Goal: Leave review/rating

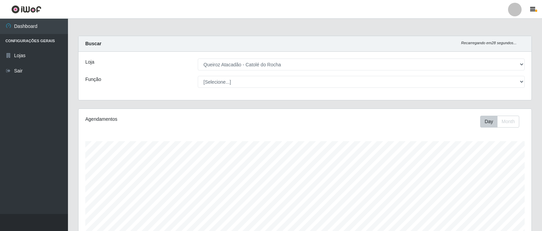
select select "500"
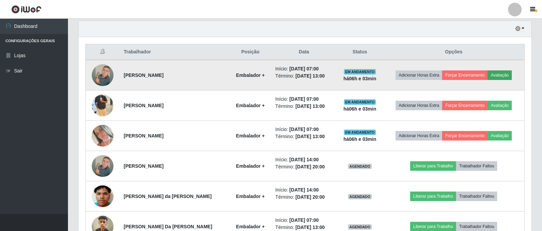
scroll to position [141, 453]
click at [500, 73] on button "Avaliação" at bounding box center [499, 75] width 24 height 10
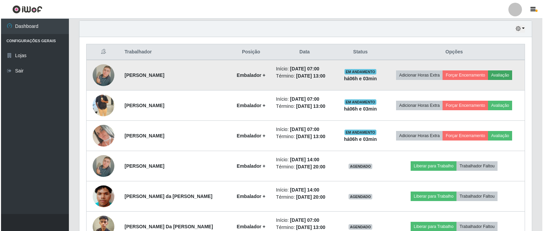
scroll to position [141, 449]
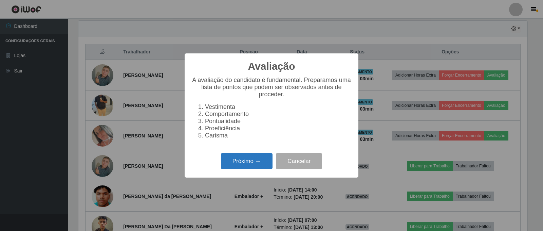
click at [247, 166] on button "Próximo →" at bounding box center [247, 161] width 52 height 16
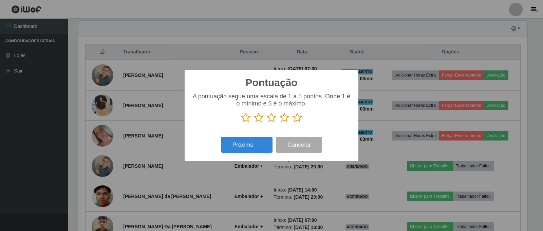
click at [297, 118] on icon at bounding box center [298, 117] width 10 height 10
click at [293, 123] on input "radio" at bounding box center [293, 123] width 0 height 0
click at [250, 144] on button "Próximo →" at bounding box center [247, 145] width 52 height 16
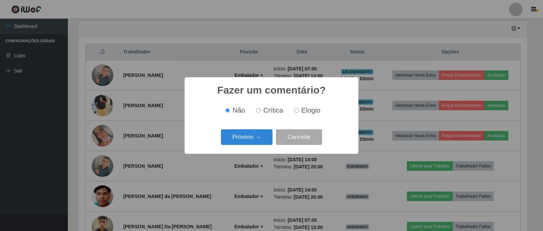
click at [298, 110] on input "Elogio" at bounding box center [296, 110] width 4 height 4
radio input "true"
click at [248, 137] on button "Próximo →" at bounding box center [247, 137] width 52 height 16
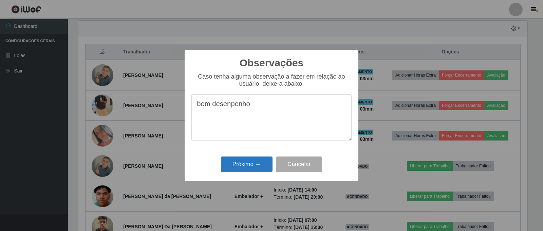
type textarea "bom desenpenho"
click at [238, 163] on button "Próximo →" at bounding box center [247, 164] width 52 height 16
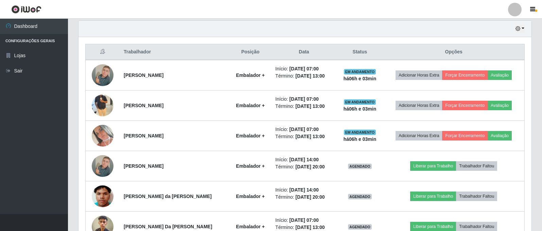
scroll to position [141, 453]
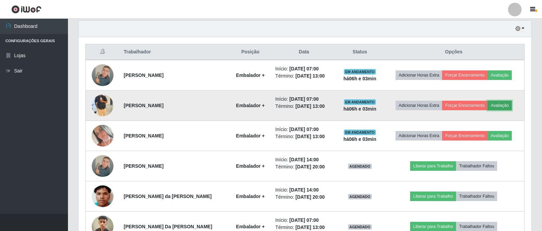
click at [502, 103] on button "Avaliação" at bounding box center [499, 106] width 24 height 10
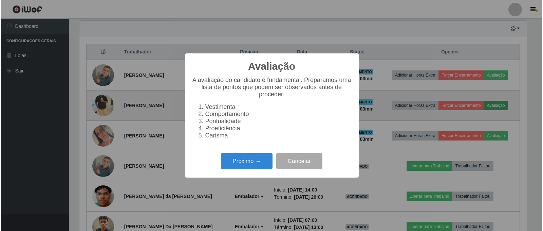
scroll to position [141, 449]
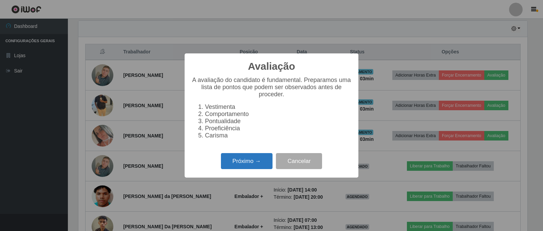
click at [255, 161] on button "Próximo →" at bounding box center [247, 161] width 52 height 16
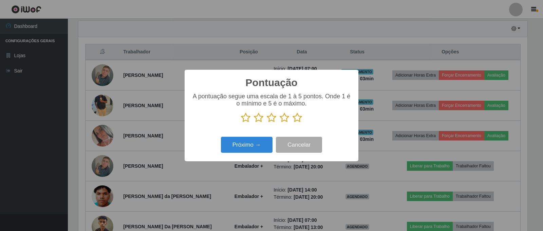
click at [298, 120] on icon at bounding box center [298, 117] width 10 height 10
click at [293, 123] on input "radio" at bounding box center [293, 123] width 0 height 0
click at [251, 146] on button "Próximo →" at bounding box center [247, 145] width 52 height 16
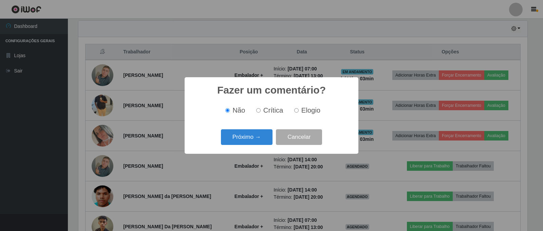
click at [295, 111] on input "Elogio" at bounding box center [296, 110] width 4 height 4
radio input "true"
click at [245, 133] on button "Próximo →" at bounding box center [247, 137] width 52 height 16
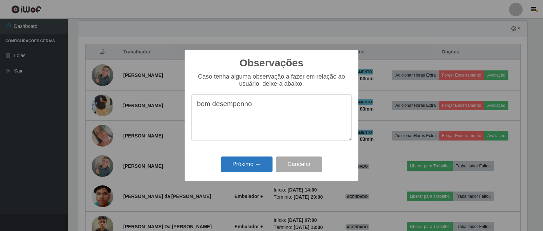
type textarea "bom desempenho"
click at [239, 166] on button "Próximo →" at bounding box center [247, 164] width 52 height 16
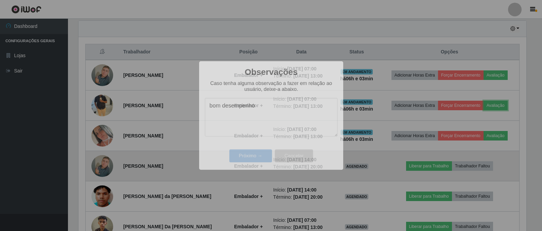
scroll to position [141, 453]
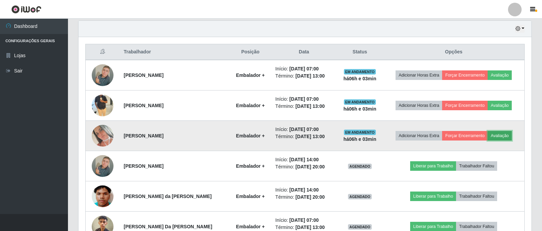
click at [500, 134] on button "Avaliação" at bounding box center [499, 136] width 24 height 10
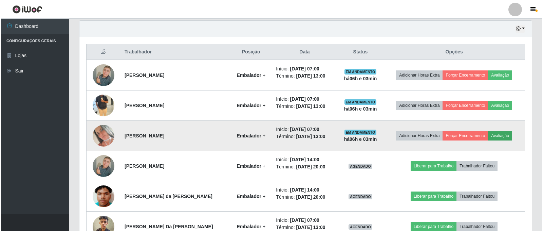
scroll to position [141, 449]
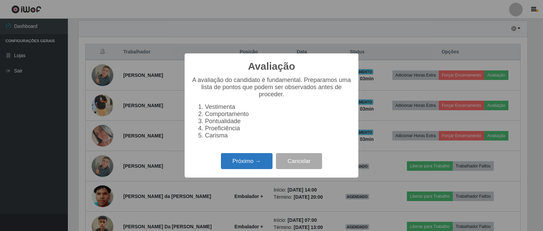
click at [256, 166] on button "Próximo →" at bounding box center [247, 161] width 52 height 16
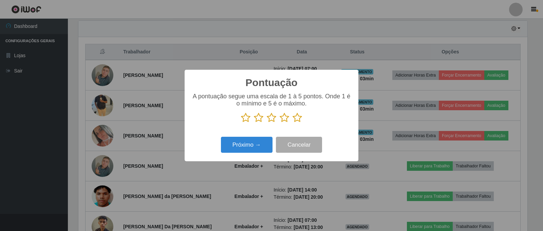
scroll to position [339508, 339200]
click at [297, 118] on icon at bounding box center [298, 117] width 10 height 10
click at [293, 123] on input "radio" at bounding box center [293, 123] width 0 height 0
click at [251, 149] on button "Próximo →" at bounding box center [247, 145] width 52 height 16
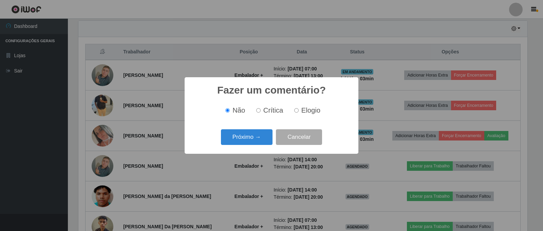
click at [297, 111] on input "Elogio" at bounding box center [296, 110] width 4 height 4
radio input "true"
click at [258, 139] on button "Próximo →" at bounding box center [247, 137] width 52 height 16
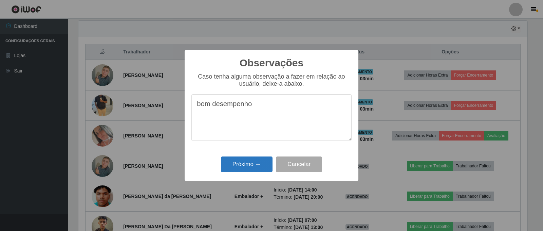
type textarea "bom desempenho"
click at [240, 167] on button "Próximo →" at bounding box center [247, 164] width 52 height 16
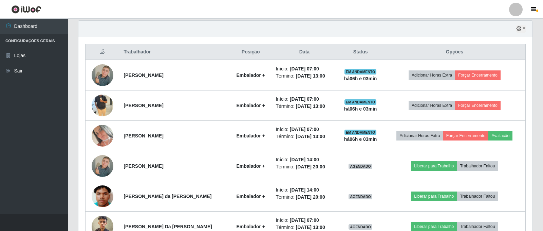
scroll to position [141, 453]
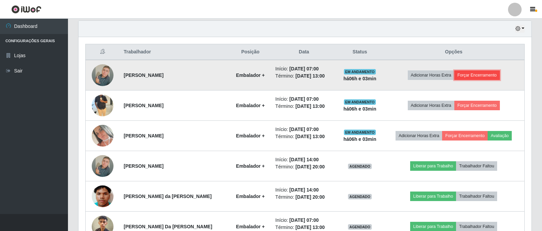
click at [484, 73] on button "Forçar Encerramento" at bounding box center [477, 75] width 46 height 10
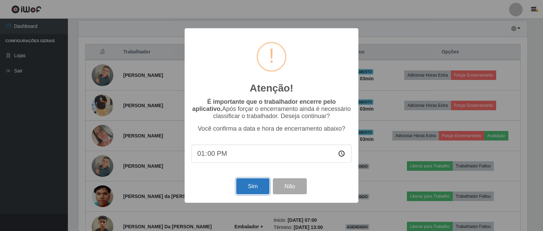
click at [258, 186] on button "Sim" at bounding box center [252, 186] width 33 height 16
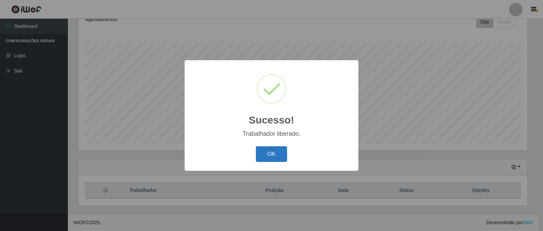
click at [273, 155] on button "OK" at bounding box center [272, 154] width 32 height 16
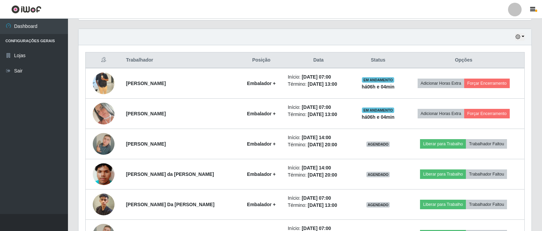
scroll to position [235, 0]
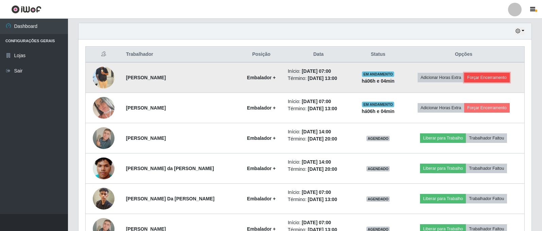
click at [487, 77] on button "Forçar Encerramento" at bounding box center [487, 78] width 46 height 10
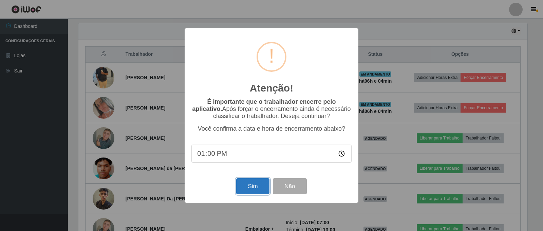
drag, startPoint x: 258, startPoint y: 186, endPoint x: 261, endPoint y: 183, distance: 4.1
click at [258, 186] on button "Sim" at bounding box center [252, 186] width 33 height 16
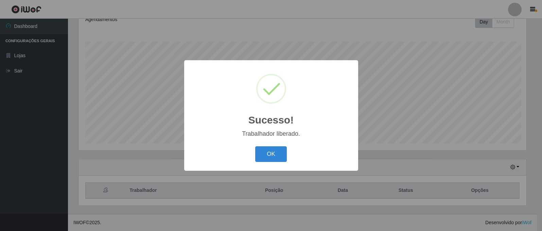
scroll to position [0, 0]
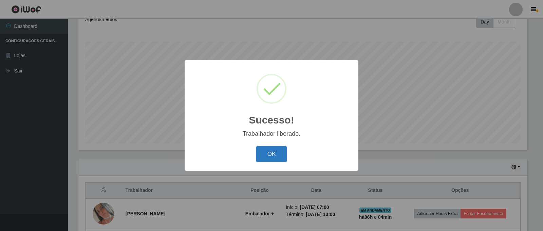
click at [268, 153] on button "OK" at bounding box center [272, 154] width 32 height 16
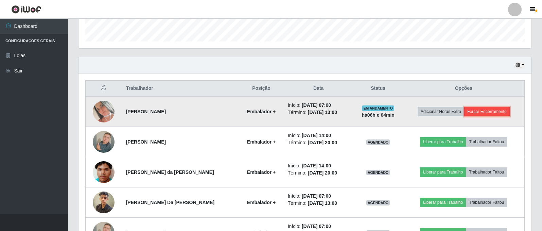
click at [485, 109] on button "Forçar Encerramento" at bounding box center [487, 112] width 46 height 10
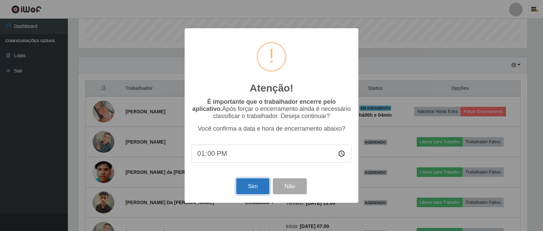
click at [247, 188] on button "Sim" at bounding box center [252, 186] width 33 height 16
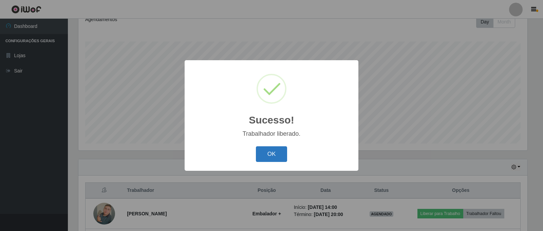
click at [269, 159] on button "OK" at bounding box center [272, 154] width 32 height 16
